Goal: Information Seeking & Learning: Learn about a topic

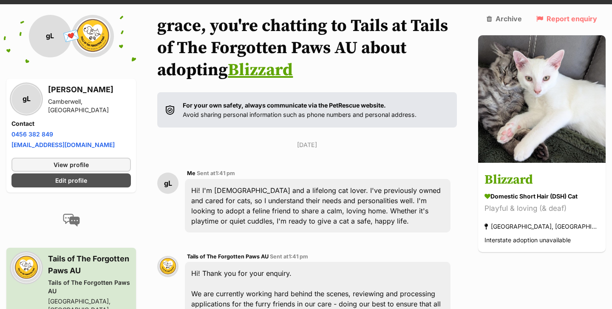
scroll to position [56, 0]
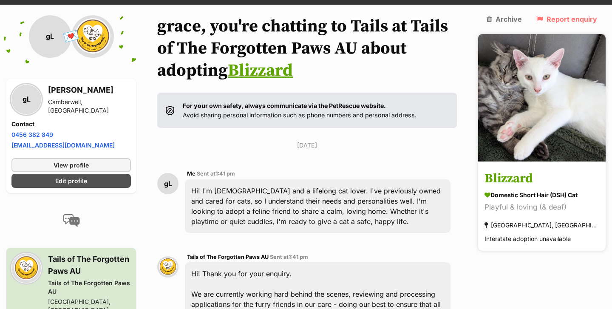
click at [542, 85] on img at bounding box center [541, 97] width 127 height 127
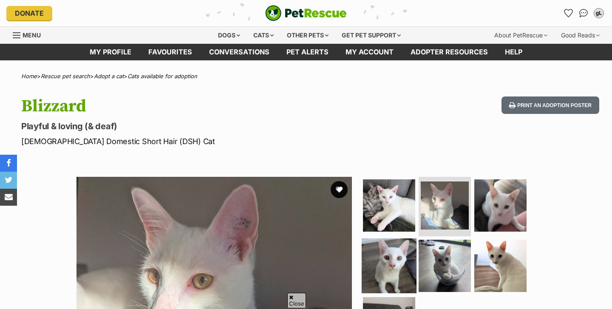
click at [401, 238] on img at bounding box center [388, 265] width 55 height 55
click at [396, 238] on img at bounding box center [388, 265] width 55 height 55
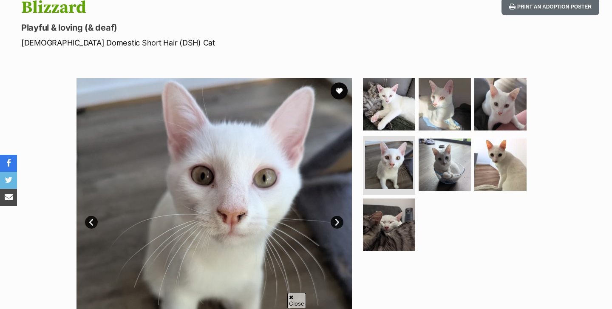
scroll to position [132, 0]
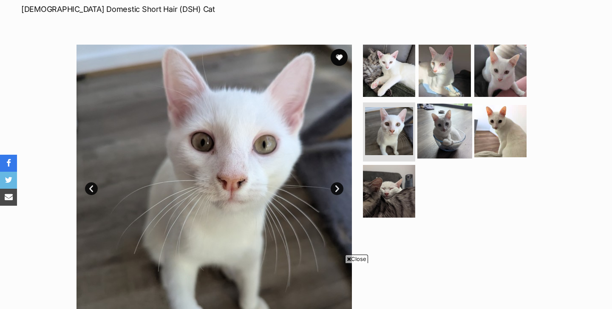
click at [445, 133] on img at bounding box center [444, 130] width 55 height 55
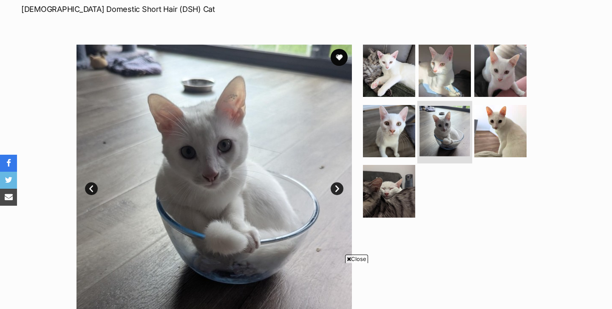
scroll to position [137, 0]
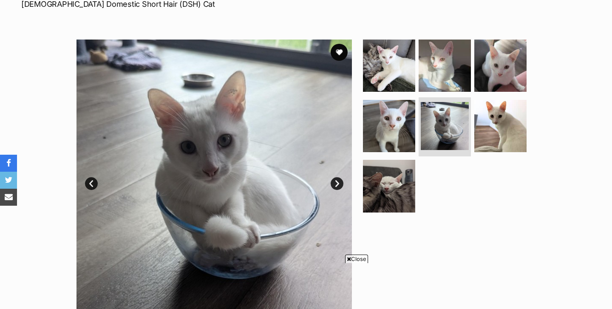
click at [355, 257] on span "Close" at bounding box center [356, 258] width 23 height 8
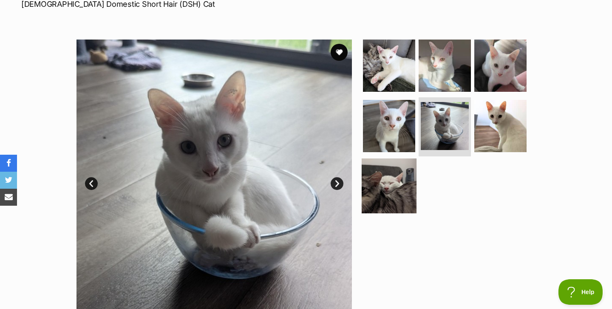
click at [397, 191] on img at bounding box center [388, 185] width 55 height 55
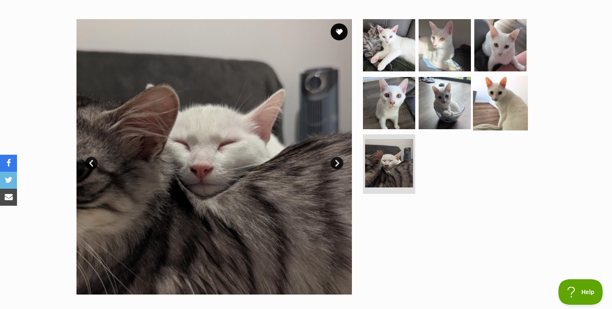
click at [499, 106] on img at bounding box center [500, 102] width 55 height 55
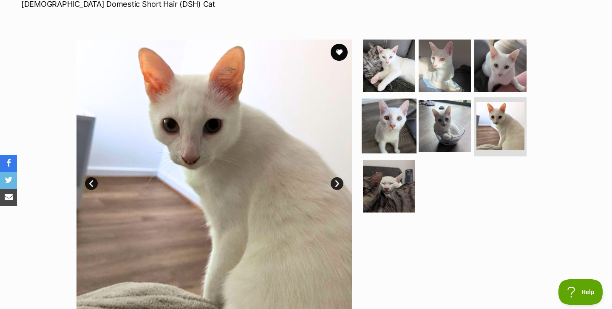
scroll to position [137, 0]
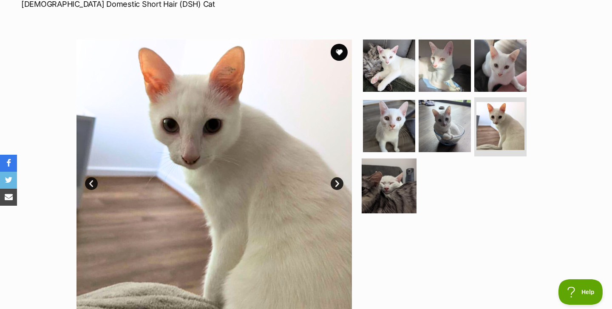
click at [398, 180] on img at bounding box center [388, 185] width 55 height 55
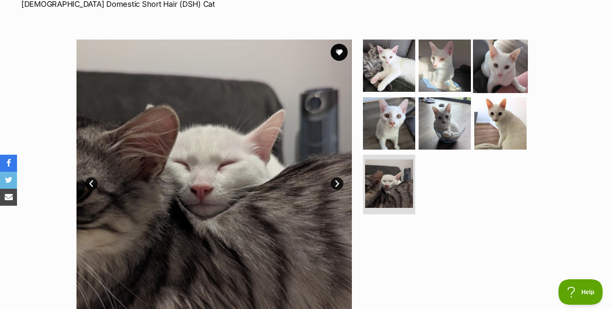
click at [510, 75] on img at bounding box center [500, 65] width 55 height 55
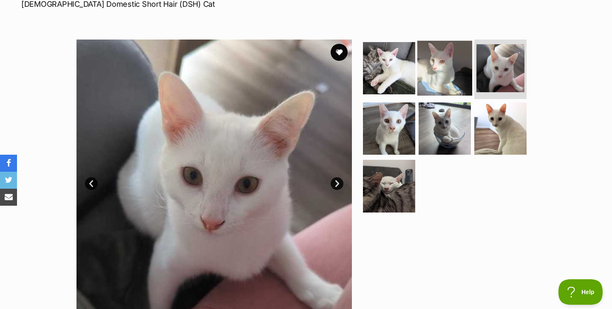
click at [462, 79] on img at bounding box center [444, 68] width 55 height 55
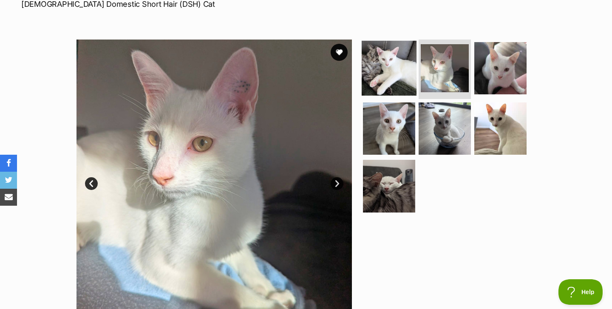
click at [406, 68] on img at bounding box center [388, 68] width 55 height 55
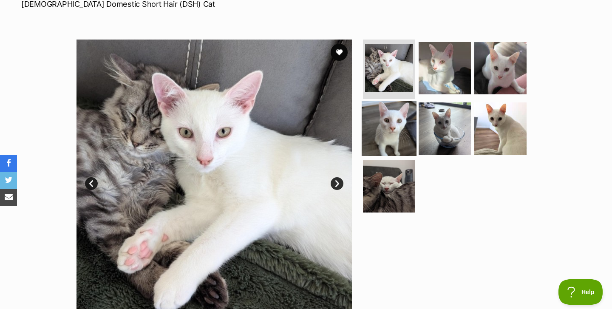
click at [388, 118] on img at bounding box center [388, 128] width 55 height 55
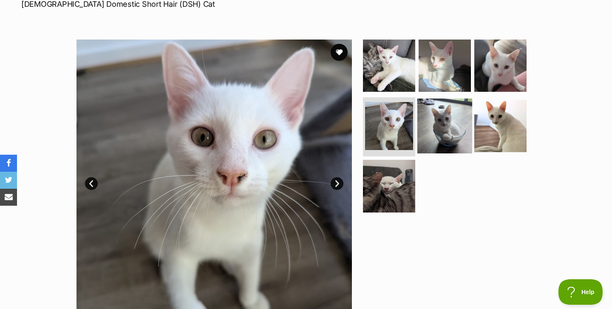
click at [456, 112] on img at bounding box center [444, 125] width 55 height 55
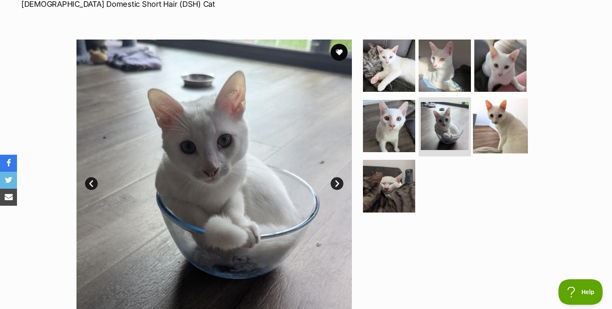
click at [477, 124] on img at bounding box center [500, 125] width 55 height 55
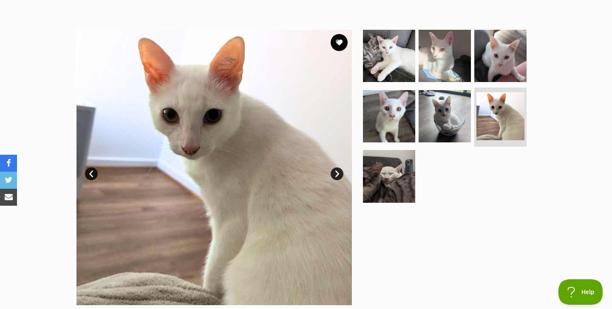
scroll to position [143, 0]
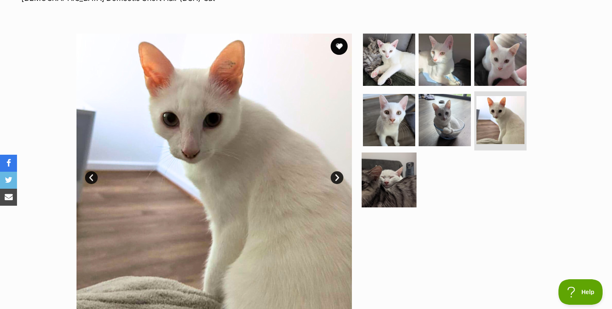
click at [405, 174] on img at bounding box center [388, 179] width 55 height 55
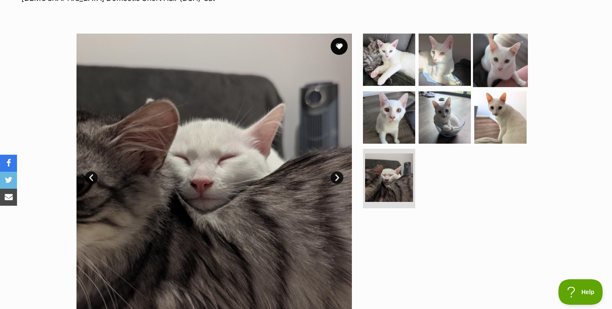
click at [481, 62] on img at bounding box center [500, 59] width 55 height 55
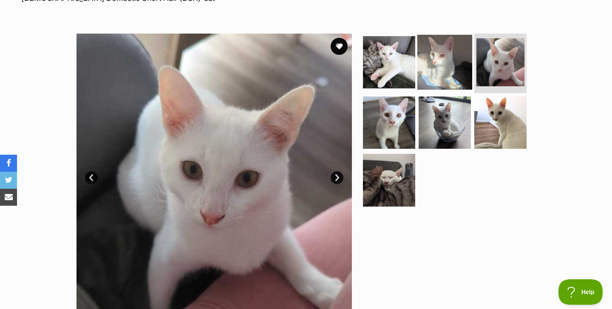
click at [435, 78] on img at bounding box center [444, 62] width 55 height 55
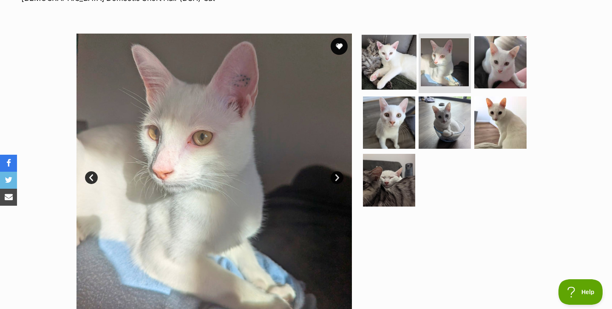
click at [395, 76] on img at bounding box center [388, 62] width 55 height 55
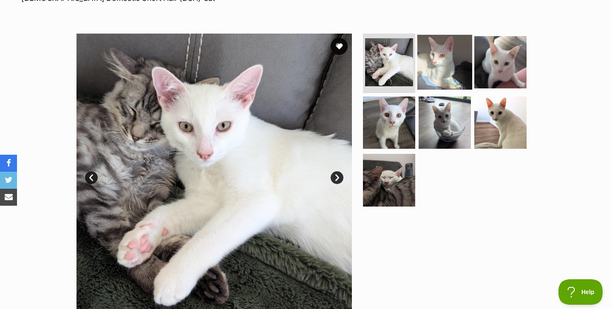
click at [443, 73] on img at bounding box center [444, 62] width 55 height 55
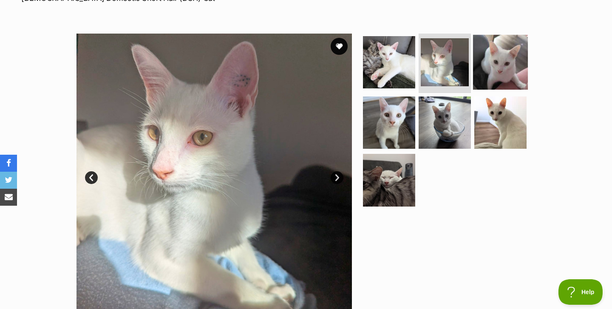
click at [510, 64] on img at bounding box center [500, 62] width 55 height 55
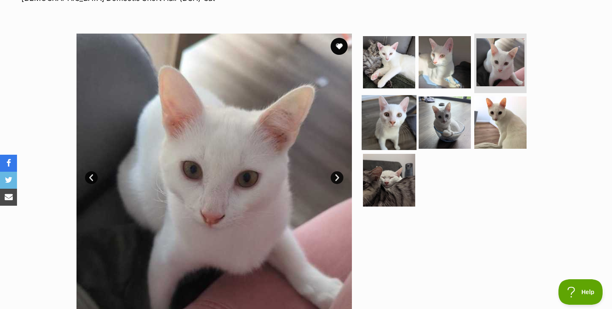
click at [405, 118] on img at bounding box center [388, 122] width 55 height 55
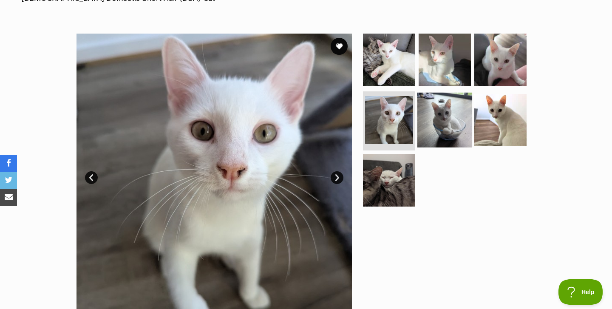
click at [452, 121] on img at bounding box center [444, 119] width 55 height 55
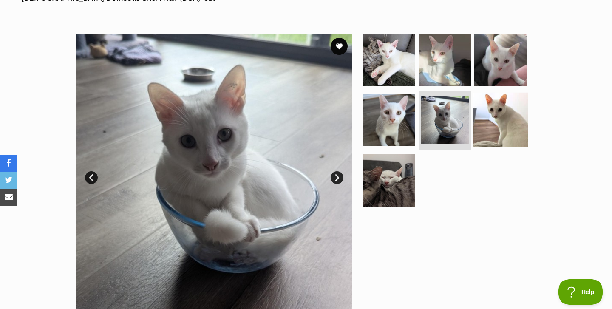
click at [489, 117] on img at bounding box center [500, 119] width 55 height 55
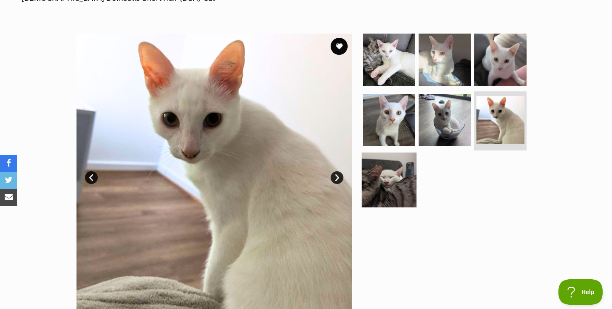
click at [387, 162] on img at bounding box center [388, 179] width 55 height 55
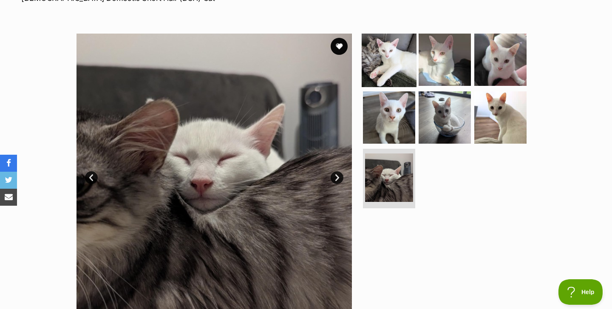
click at [411, 62] on img at bounding box center [388, 59] width 55 height 55
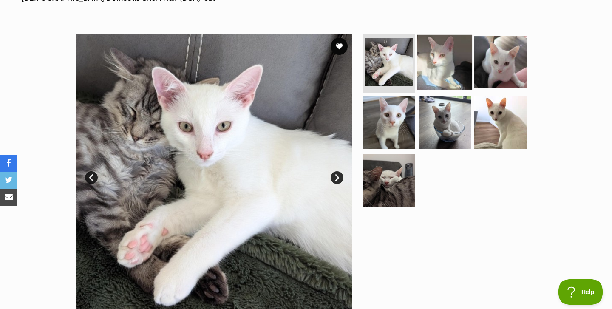
click at [437, 73] on img at bounding box center [444, 62] width 55 height 55
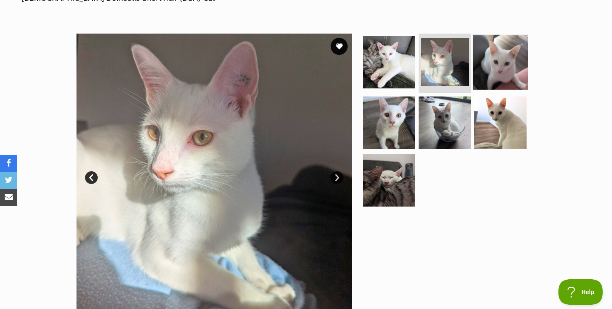
click at [486, 67] on img at bounding box center [500, 62] width 55 height 55
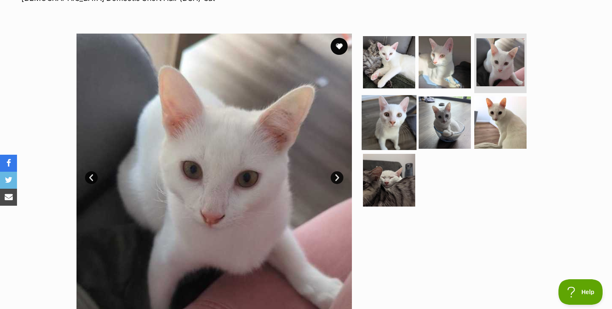
click at [377, 120] on img at bounding box center [388, 122] width 55 height 55
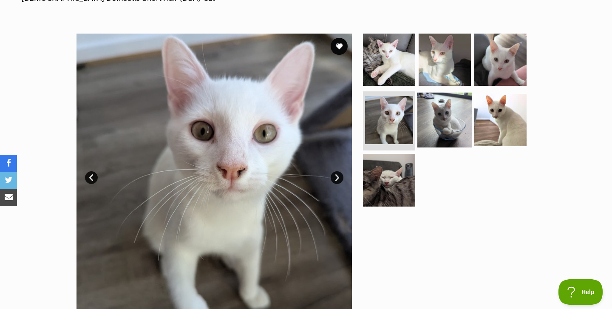
click at [452, 125] on img at bounding box center [444, 119] width 55 height 55
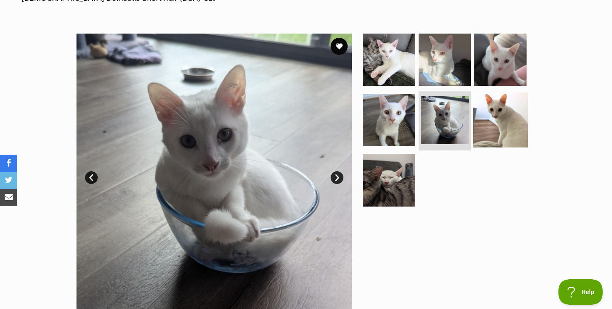
click at [498, 116] on img at bounding box center [500, 119] width 55 height 55
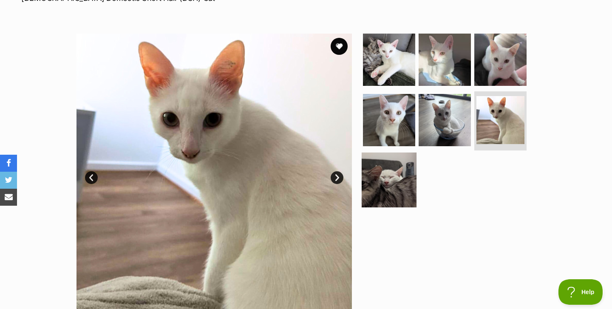
click at [395, 165] on img at bounding box center [388, 179] width 55 height 55
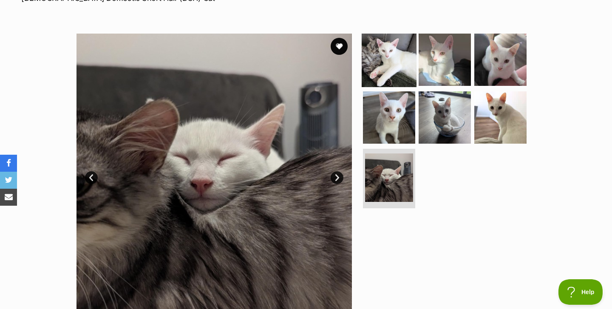
click at [412, 53] on img at bounding box center [388, 59] width 55 height 55
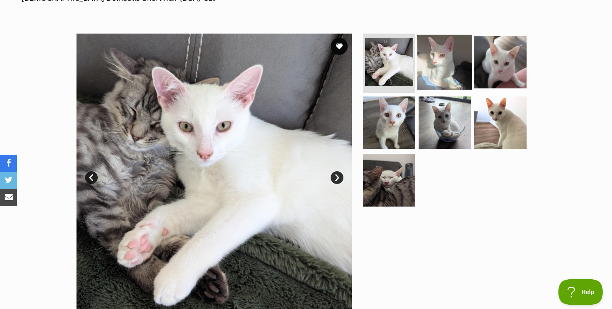
click at [429, 63] on img at bounding box center [444, 62] width 55 height 55
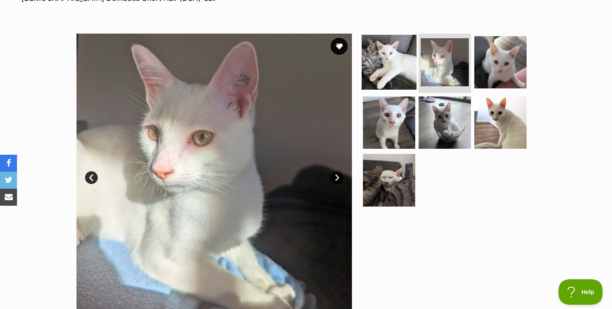
click at [398, 67] on img at bounding box center [388, 62] width 55 height 55
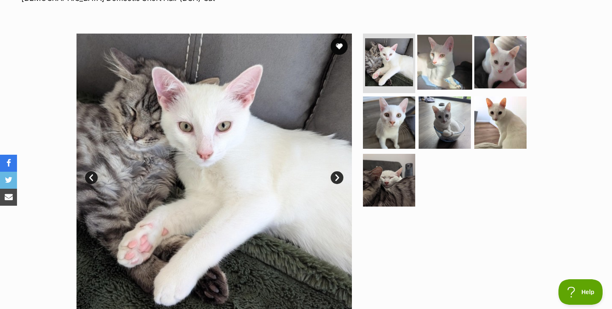
click at [428, 67] on img at bounding box center [444, 62] width 55 height 55
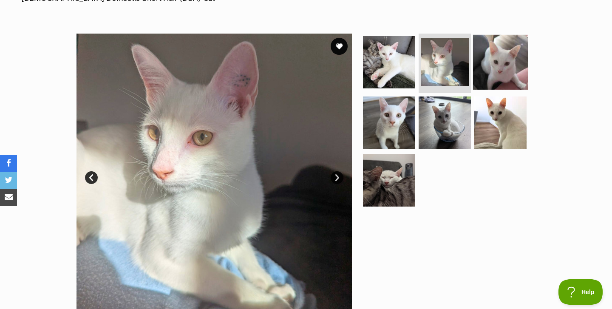
click at [477, 61] on img at bounding box center [500, 62] width 55 height 55
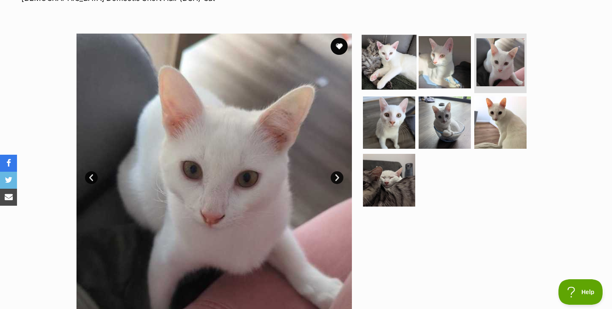
click at [395, 70] on img at bounding box center [388, 62] width 55 height 55
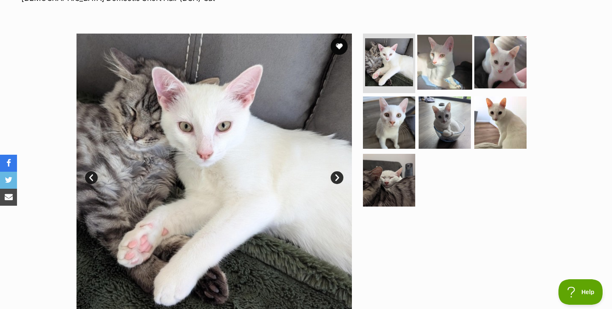
click at [434, 70] on img at bounding box center [444, 62] width 55 height 55
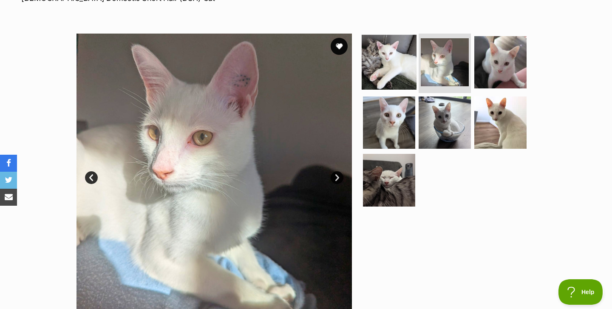
click at [407, 74] on img at bounding box center [388, 62] width 55 height 55
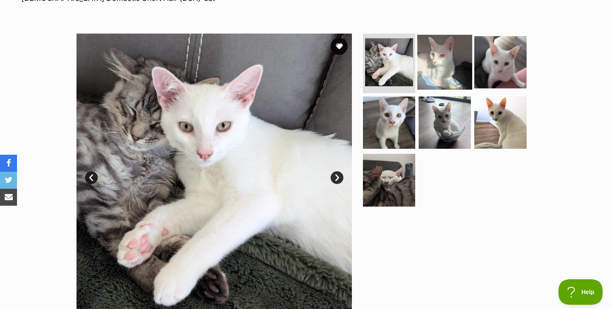
click at [440, 67] on img at bounding box center [444, 62] width 55 height 55
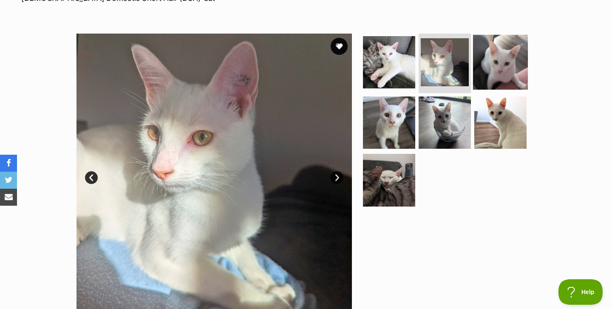
click at [494, 56] on img at bounding box center [500, 62] width 55 height 55
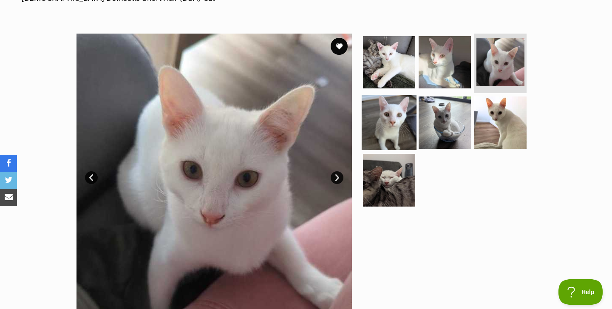
click at [386, 118] on img at bounding box center [388, 122] width 55 height 55
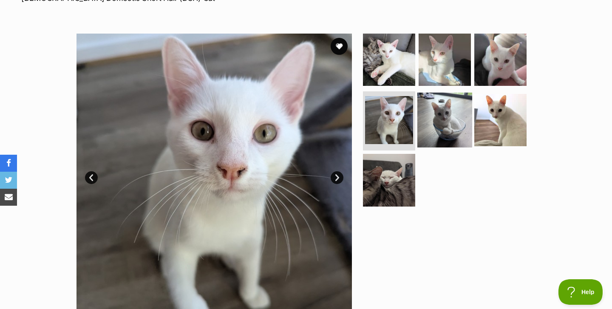
click at [456, 120] on img at bounding box center [444, 119] width 55 height 55
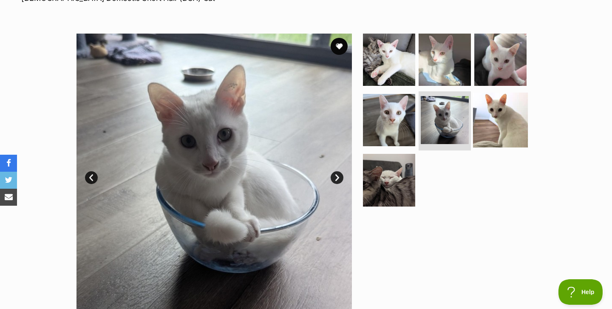
click at [493, 115] on img at bounding box center [500, 119] width 55 height 55
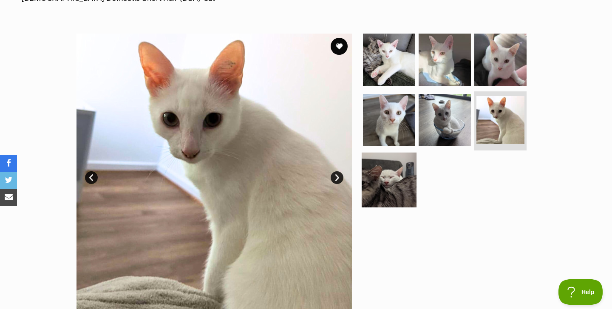
click at [383, 178] on img at bounding box center [388, 179] width 55 height 55
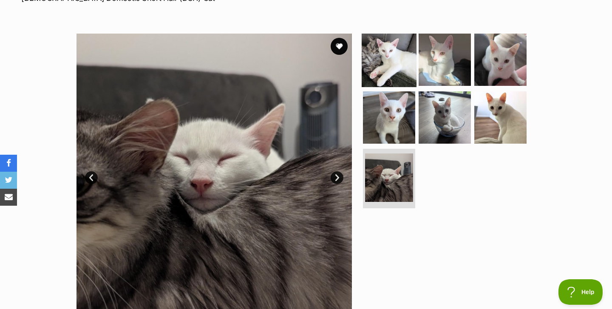
click at [403, 40] on img at bounding box center [388, 59] width 55 height 55
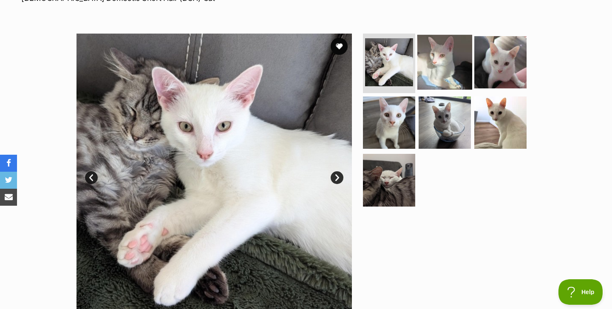
click at [438, 58] on img at bounding box center [444, 62] width 55 height 55
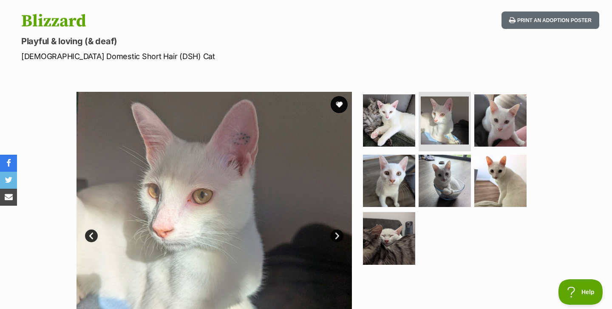
scroll to position [0, 0]
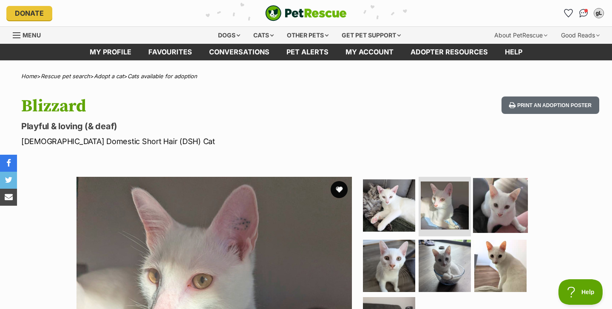
click at [484, 200] on img at bounding box center [500, 205] width 55 height 55
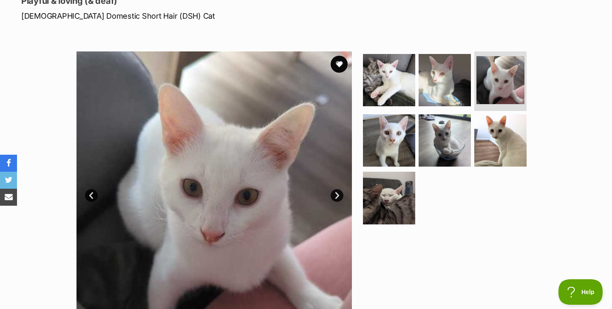
scroll to position [87, 0]
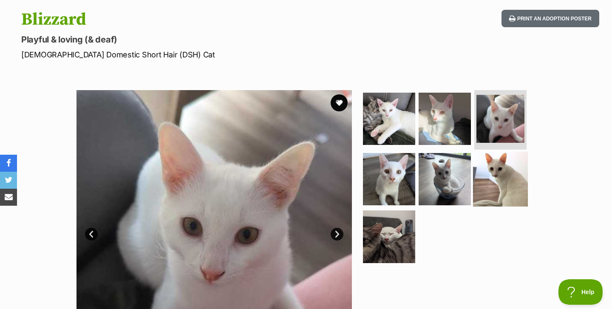
click at [489, 182] on img at bounding box center [500, 178] width 55 height 55
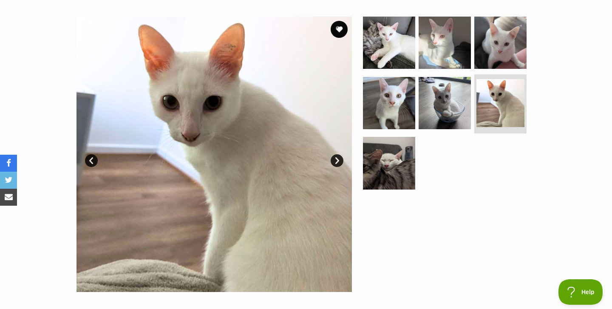
scroll to position [130, 0]
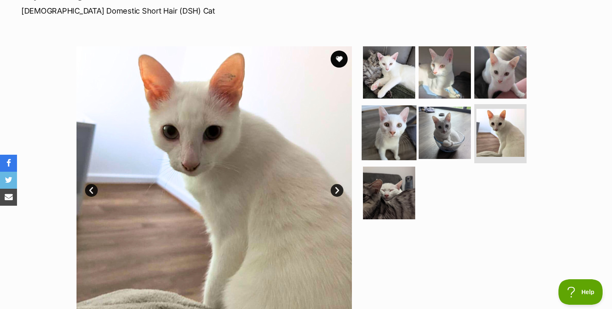
click at [397, 139] on img at bounding box center [388, 132] width 55 height 55
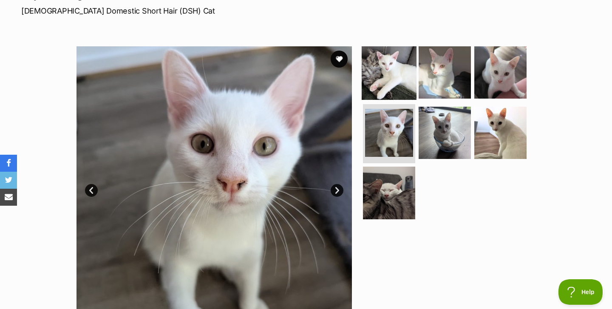
click at [392, 75] on img at bounding box center [388, 72] width 55 height 55
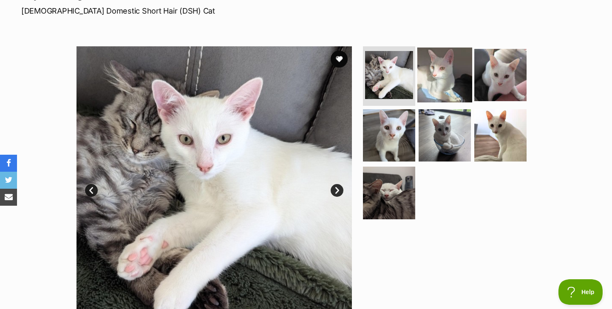
click at [434, 78] on img at bounding box center [444, 75] width 55 height 55
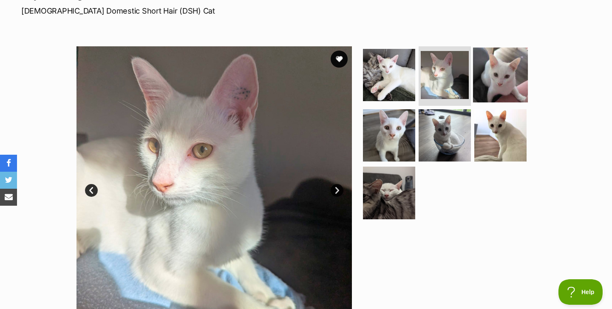
click at [477, 82] on img at bounding box center [500, 75] width 55 height 55
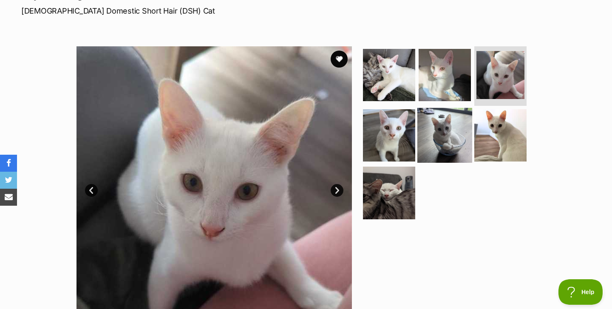
click at [451, 116] on img at bounding box center [444, 134] width 55 height 55
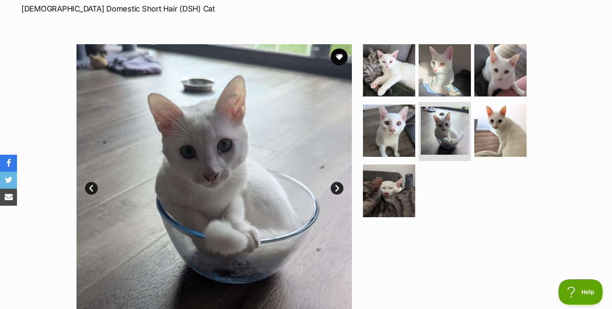
scroll to position [132, 0]
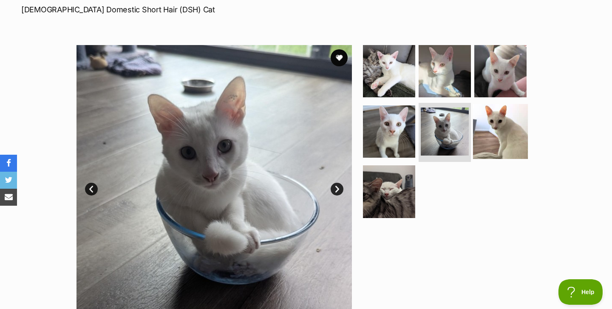
click at [496, 116] on img at bounding box center [500, 131] width 55 height 55
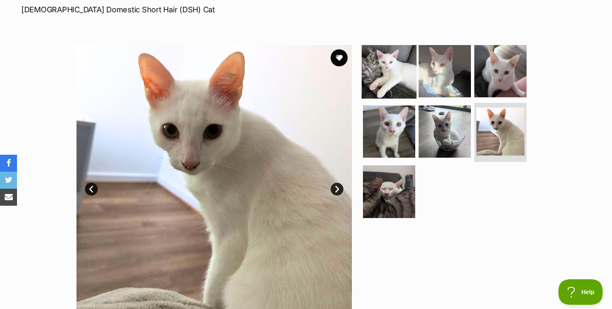
click at [392, 77] on img at bounding box center [388, 71] width 55 height 55
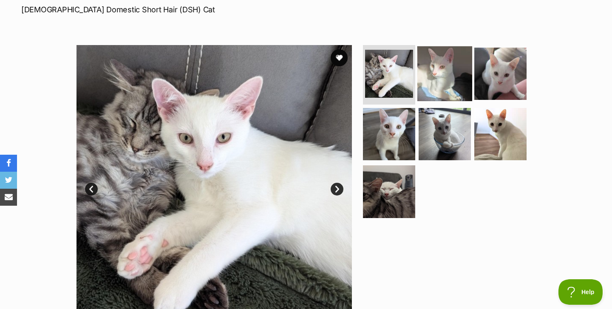
click at [441, 59] on img at bounding box center [444, 73] width 55 height 55
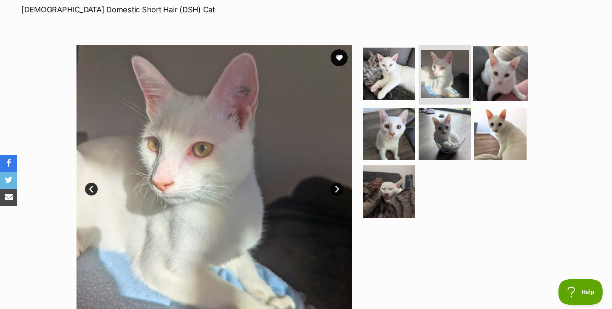
click at [503, 69] on img at bounding box center [500, 73] width 55 height 55
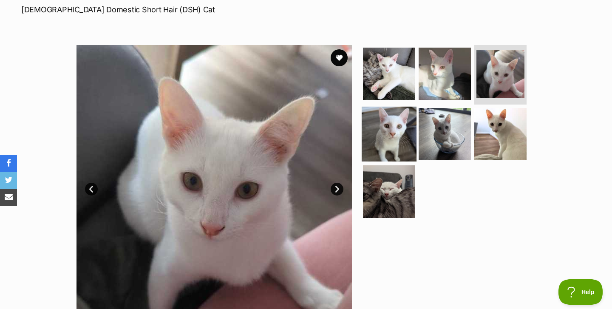
click at [394, 124] on img at bounding box center [388, 133] width 55 height 55
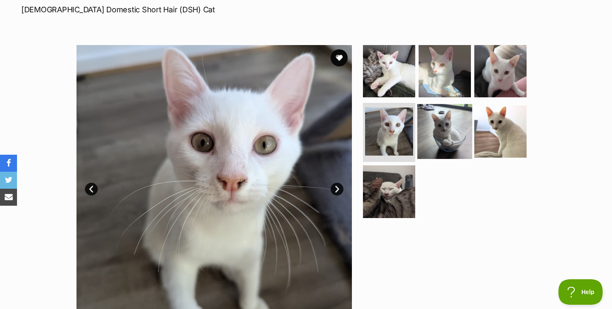
click at [462, 122] on img at bounding box center [444, 131] width 55 height 55
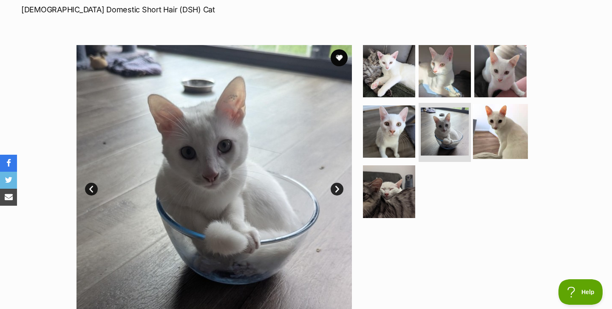
click at [512, 119] on img at bounding box center [500, 131] width 55 height 55
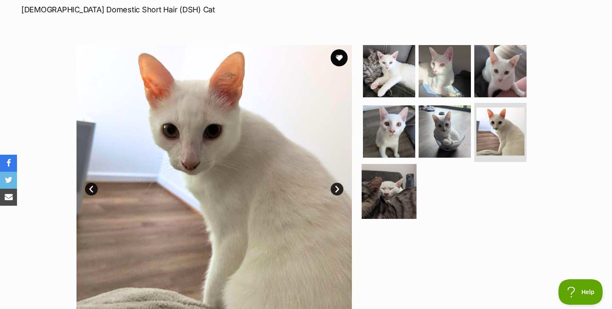
click at [407, 194] on img at bounding box center [388, 191] width 55 height 55
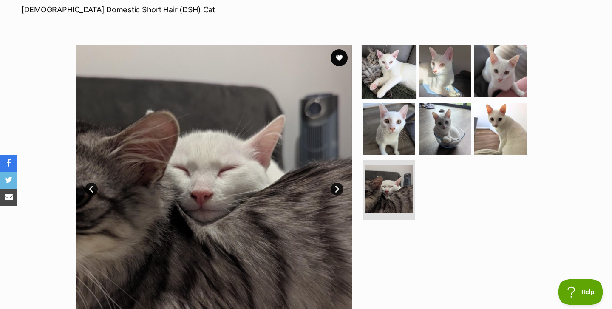
click at [404, 73] on img at bounding box center [388, 71] width 55 height 55
